Goal: Information Seeking & Learning: Learn about a topic

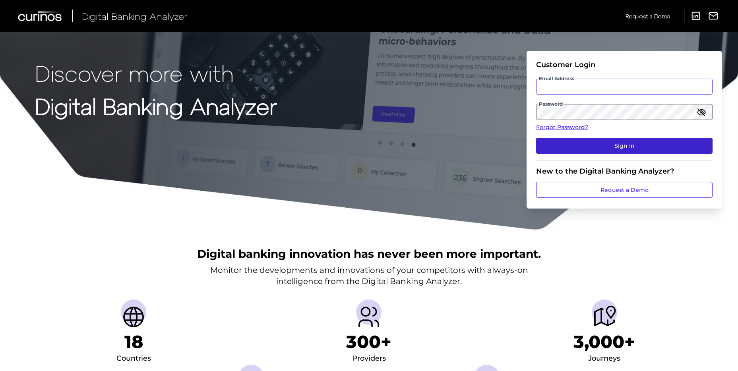
type input "[PERSON_NAME][EMAIL_ADDRESS][PERSON_NAME][DOMAIN_NAME]"
click at [641, 145] on button "Sign In" at bounding box center [624, 146] width 176 height 16
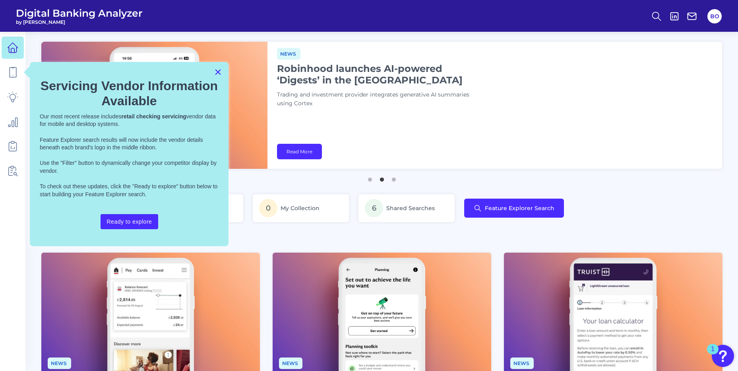
click at [219, 70] on button "×" at bounding box center [218, 72] width 8 height 13
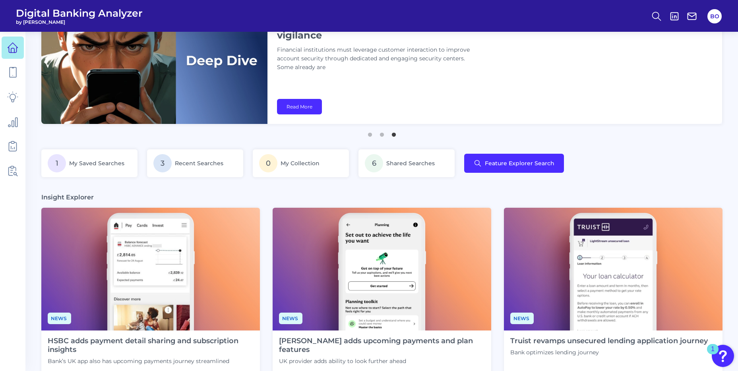
scroll to position [159, 0]
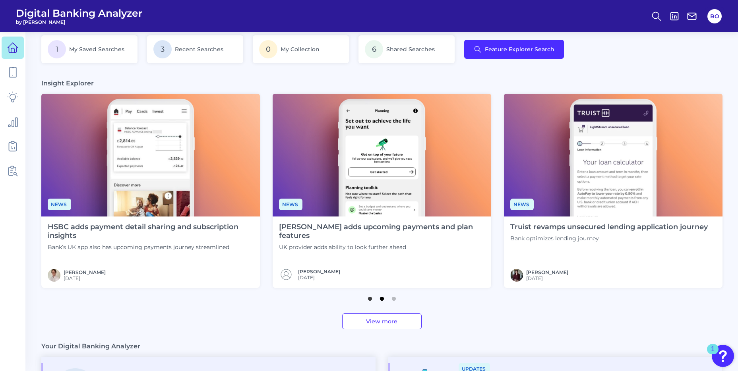
click at [380, 299] on button "2" at bounding box center [382, 297] width 8 height 8
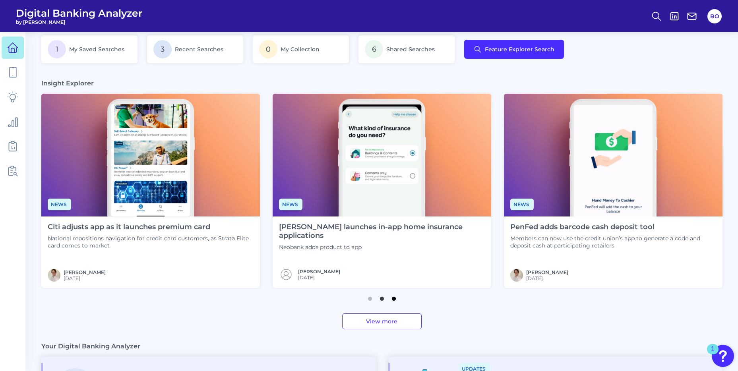
click at [394, 299] on button "3" at bounding box center [394, 297] width 8 height 8
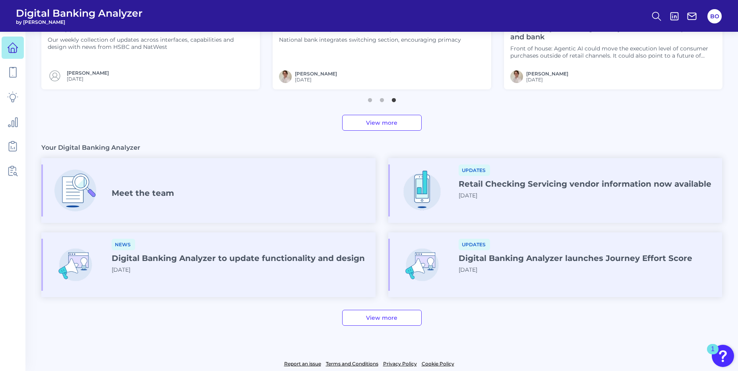
scroll to position [381, 0]
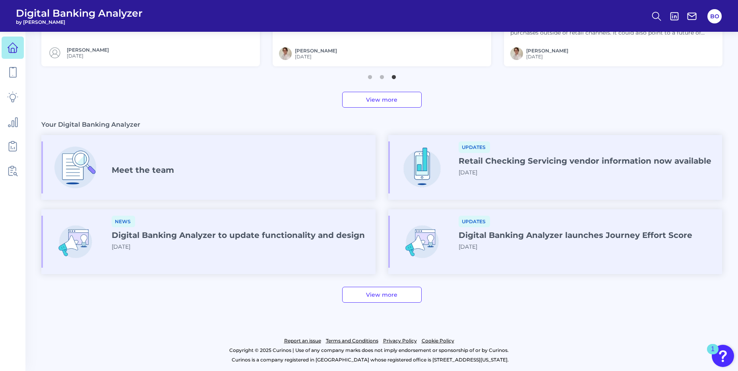
click at [201, 236] on h4 "Digital Banking Analyzer to update functionality and design" at bounding box center [238, 235] width 253 height 10
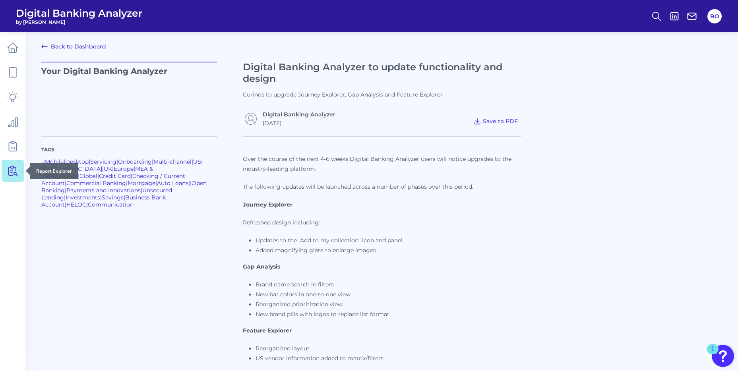
click at [14, 168] on icon at bounding box center [12, 170] width 11 height 11
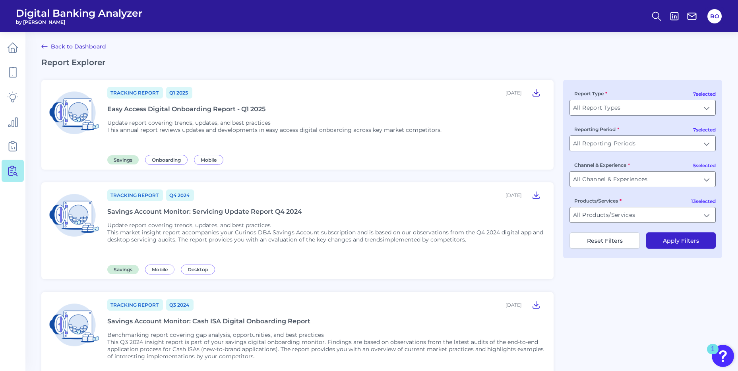
click at [535, 93] on icon at bounding box center [536, 92] width 6 height 7
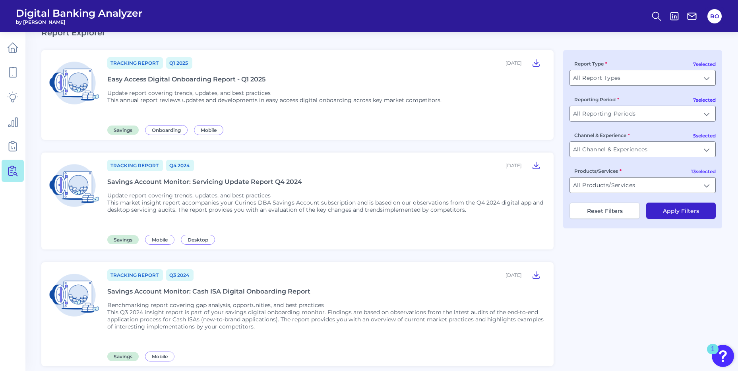
scroll to position [79, 0]
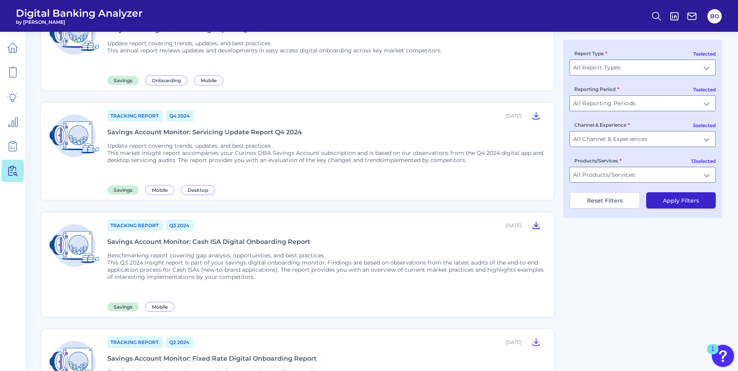
click at [539, 224] on icon at bounding box center [536, 225] width 10 height 10
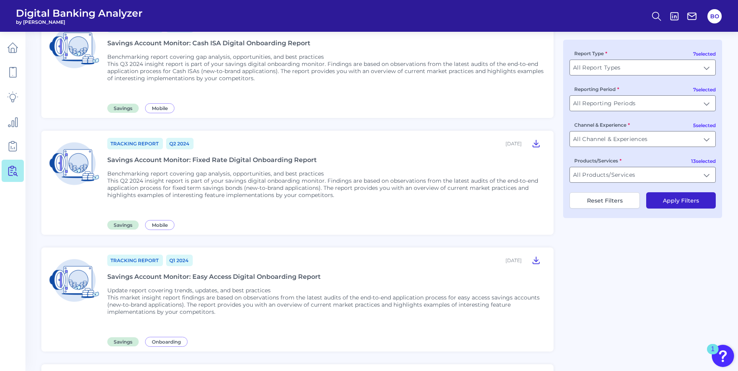
scroll to position [0, 0]
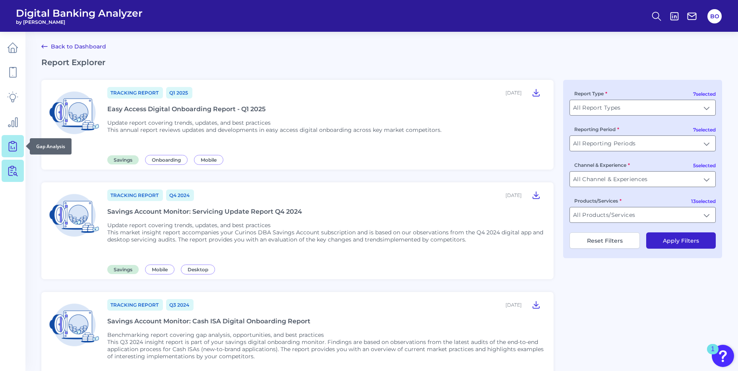
click at [15, 147] on icon at bounding box center [12, 146] width 11 height 11
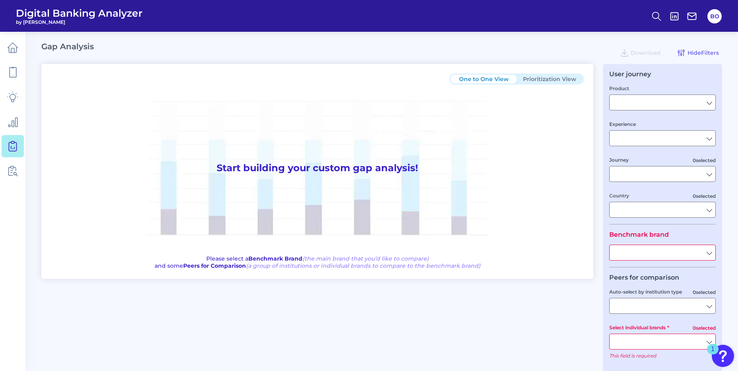
type input "Savings"
type input "Mobile Servicing"
type input "Pre-Login Area, Account Servicing, Move Money, Insights and PFM, Login & Authen…"
type input "[GEOGRAPHIC_DATA]"
type input "All Select individual brands"
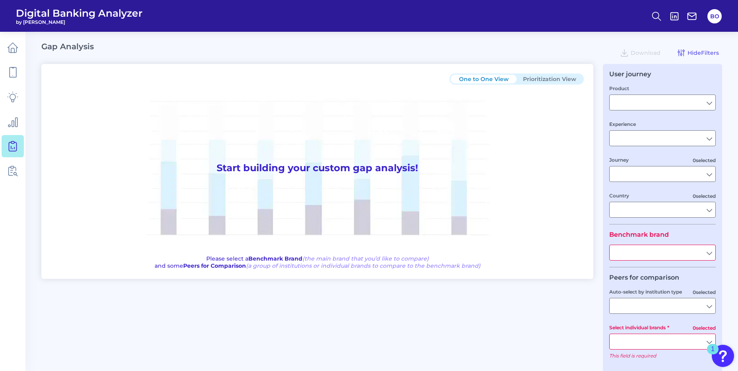
type input "All Journeys"
type input "All Countries"
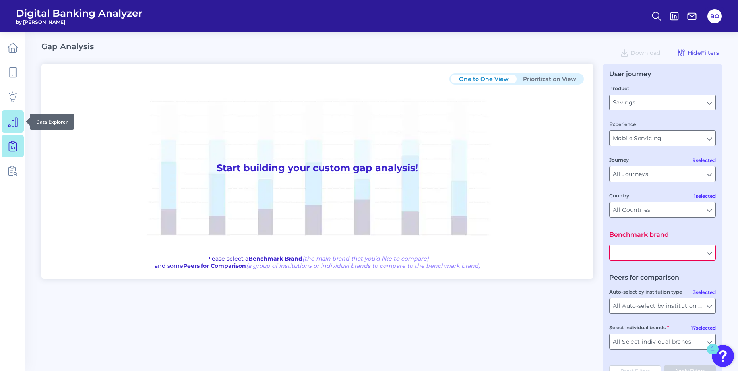
click at [13, 127] on icon at bounding box center [12, 122] width 9 height 9
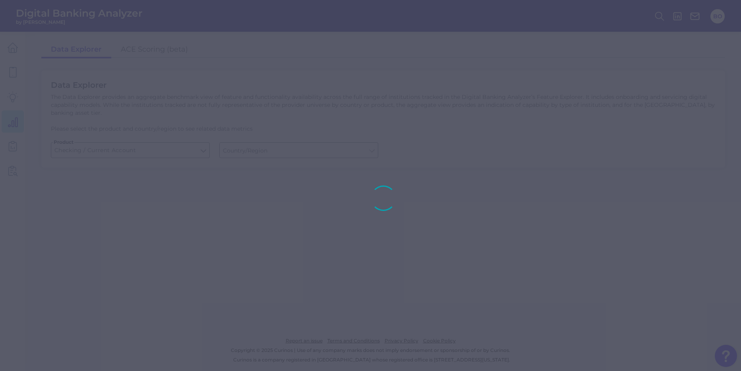
type input "[GEOGRAPHIC_DATA]"
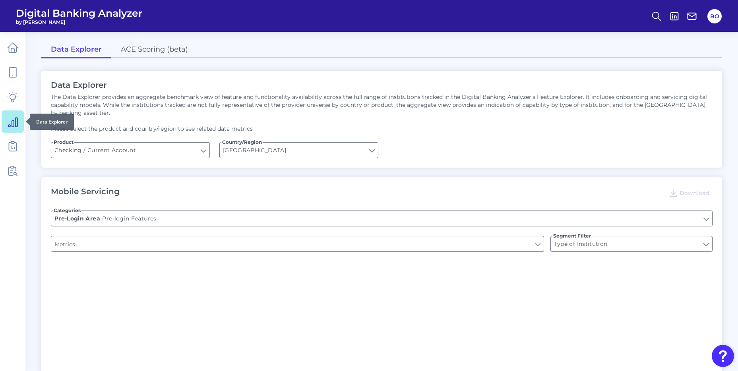
type input "Upon opening the app are users immediately prompted to use Touch/Face ID to log…"
type input "Can you register for online banking?"
type input "END-TO-END JOURNEY: Can you apply for the PRODUCT as a new to brand customer on…"
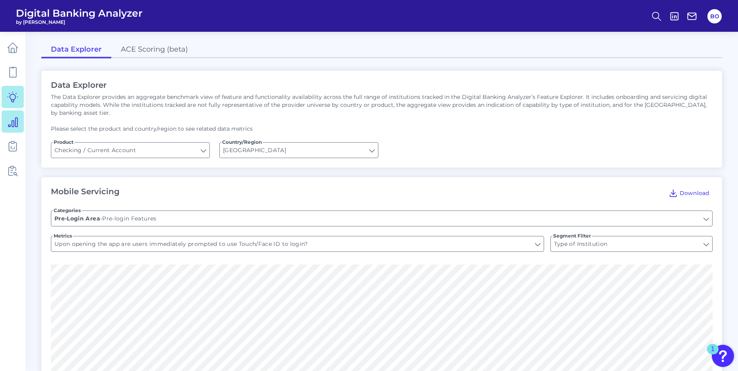
click at [11, 99] on icon at bounding box center [13, 97] width 10 height 10
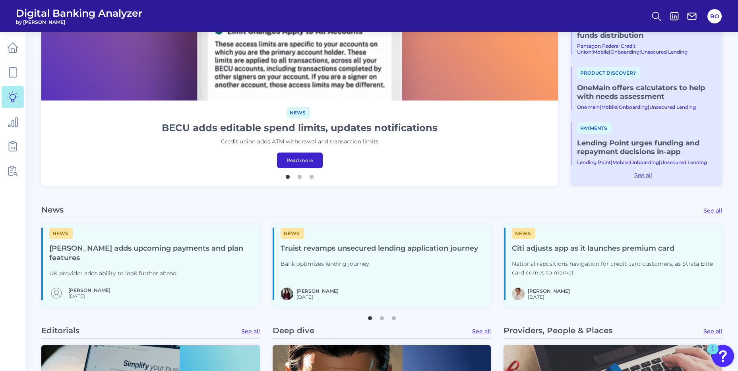
scroll to position [250, 0]
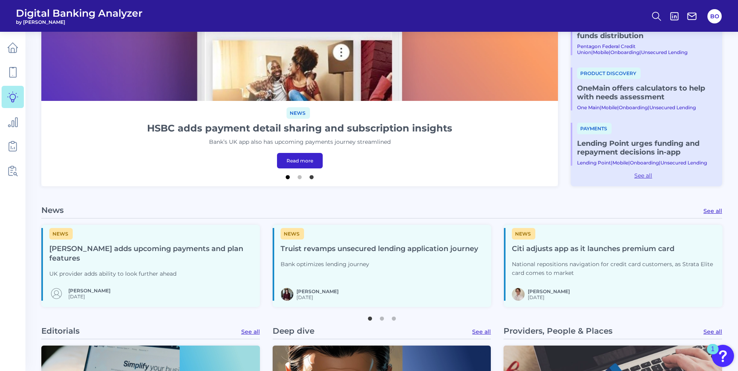
click at [288, 179] on button "1" at bounding box center [288, 175] width 8 height 8
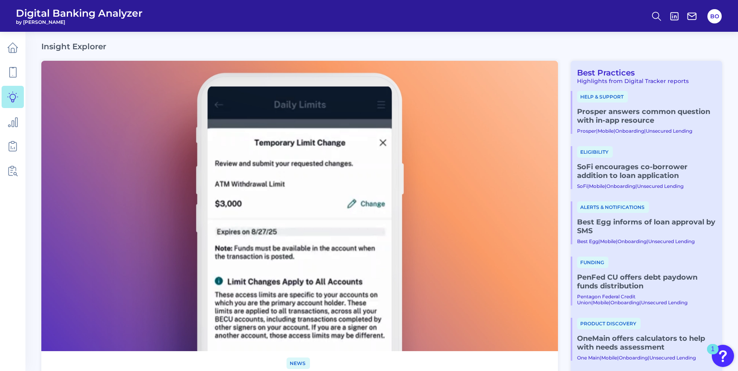
scroll to position [199, 0]
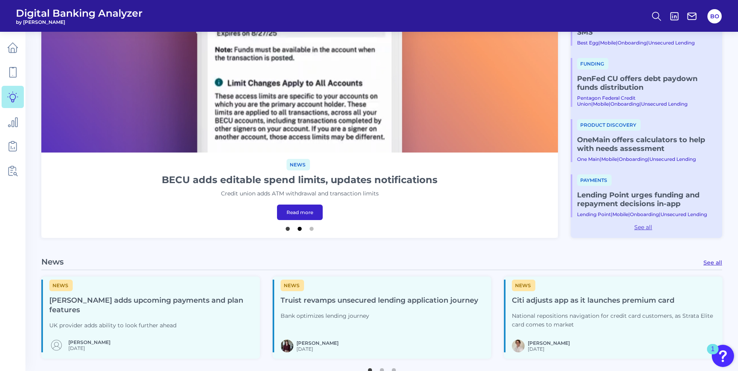
click at [299, 226] on button "2" at bounding box center [300, 227] width 8 height 8
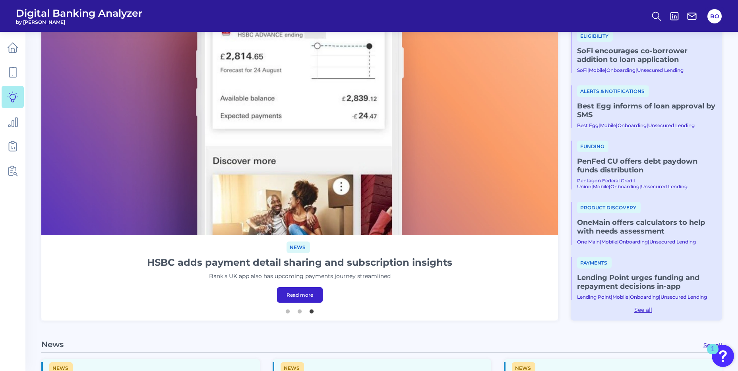
scroll to position [119, 0]
